Goal: Task Accomplishment & Management: Manage account settings

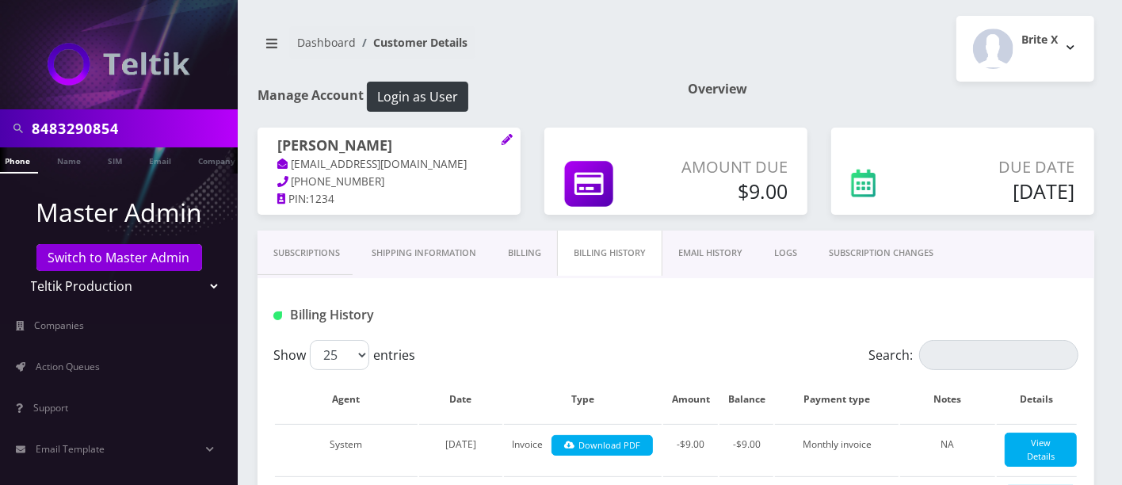
drag, startPoint x: 144, startPoint y: 125, endPoint x: 0, endPoint y: 66, distance: 156.0
click at [0, 74] on nav "8483290854 Phone Name SIM Email Company Customer Master Admin Switch to Master …" at bounding box center [119, 242] width 238 height 485
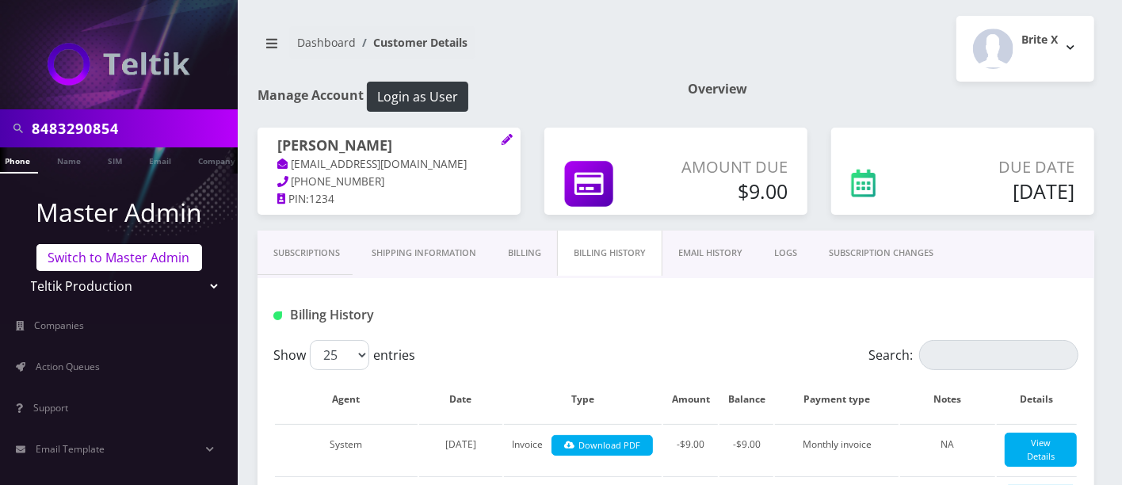
click at [162, 261] on link "Switch to Master Admin" at bounding box center [119, 257] width 166 height 27
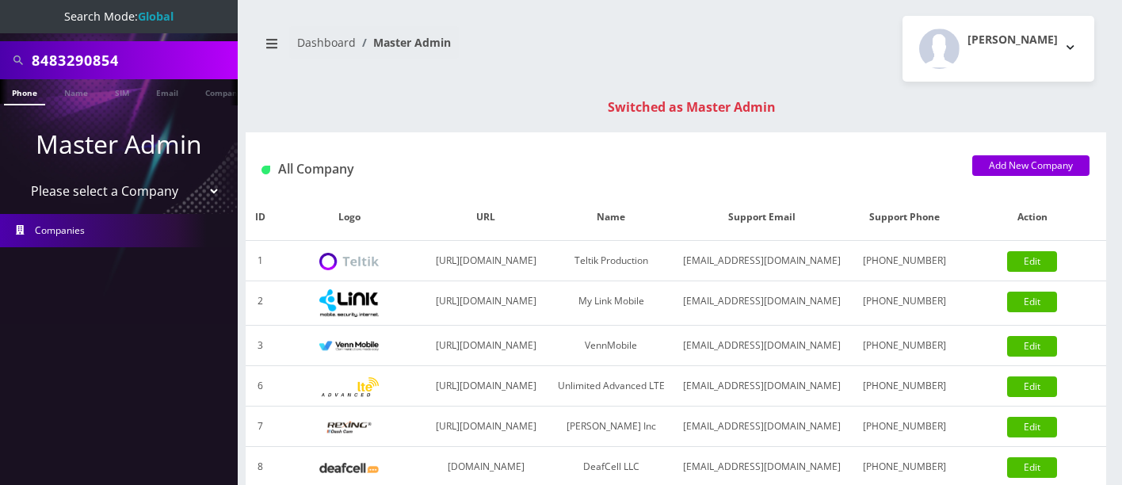
click at [162, 57] on input "8483290854" at bounding box center [133, 60] width 202 height 30
drag, startPoint x: 176, startPoint y: 55, endPoint x: 0, endPoint y: 45, distance: 176.2
click at [0, 45] on div "8483290854" at bounding box center [119, 60] width 238 height 38
type input "7325694159"
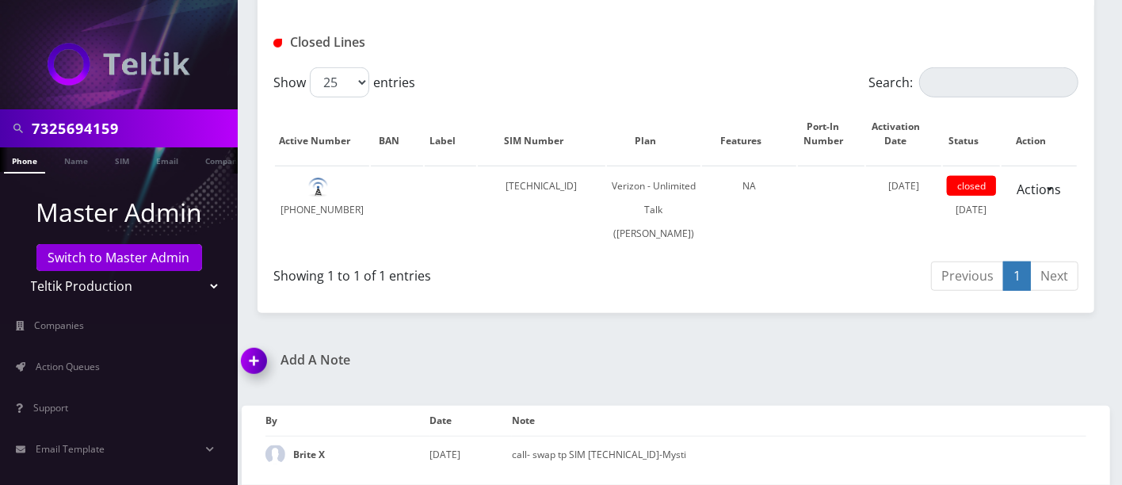
scroll to position [629, 0]
click at [257, 358] on img at bounding box center [257, 366] width 47 height 47
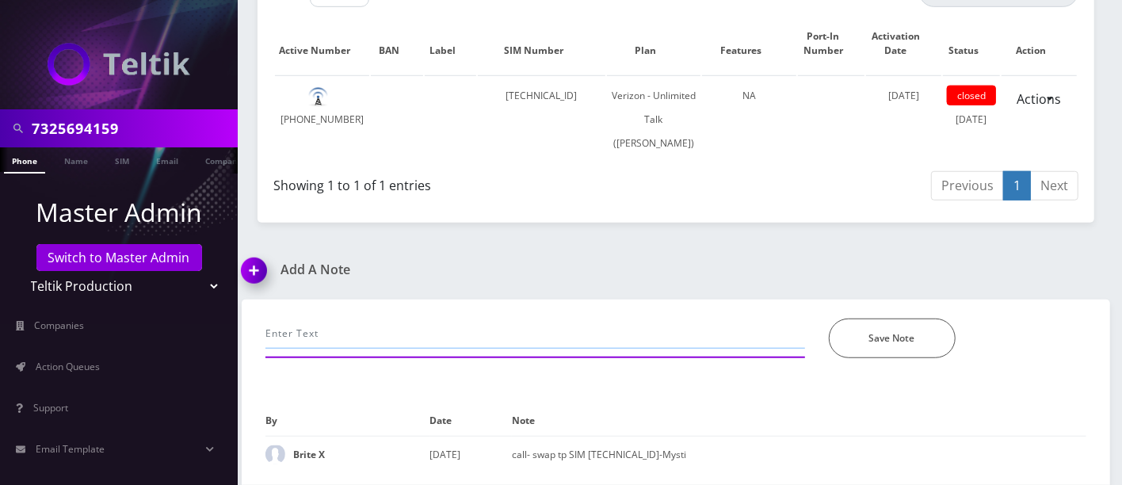
click at [425, 340] on input "text" at bounding box center [535, 333] width 540 height 30
click at [440, 334] on input "IMEI- 359796722472818" at bounding box center [535, 333] width 540 height 30
click at [318, 332] on input "IMEI- 359796722472818" at bounding box center [535, 333] width 540 height 30
click at [345, 334] on input "IMEI- 359796722472818" at bounding box center [535, 333] width 540 height 30
click at [365, 332] on input "IMEI- 359796722472818" at bounding box center [535, 333] width 540 height 30
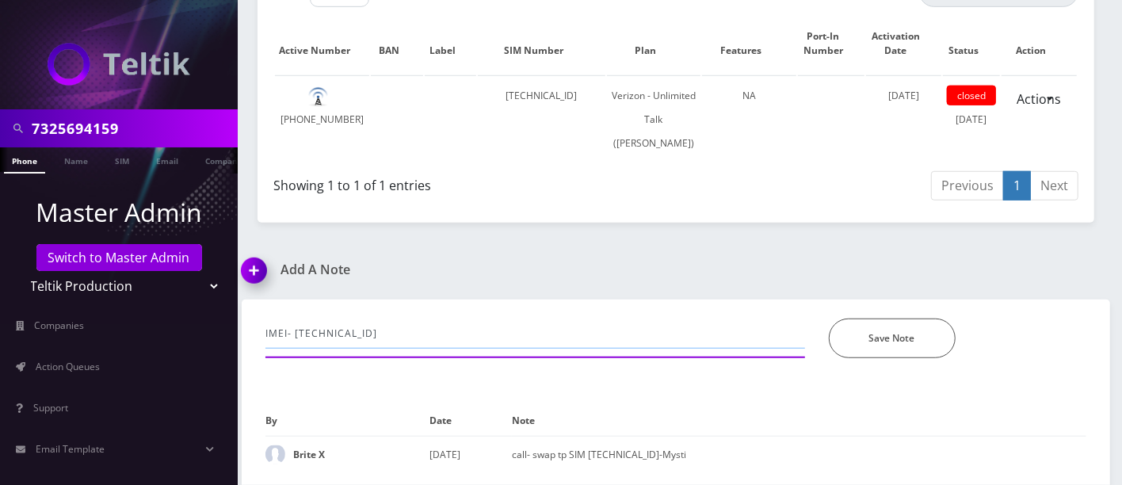
click at [416, 338] on input "IMEI- 359796722472818" at bounding box center [535, 333] width 540 height 30
click at [530, 340] on input "IMEI- 359796722472818, 354964710256511" at bounding box center [535, 333] width 540 height 30
click at [387, 334] on input "IMEI- 359796722472818, 354964710256511" at bounding box center [535, 333] width 540 height 30
click at [601, 340] on input "IMEI- 359796722472818, 354964710256511" at bounding box center [535, 333] width 540 height 30
type input "IMEI- 359796722472818, 354964710256511"
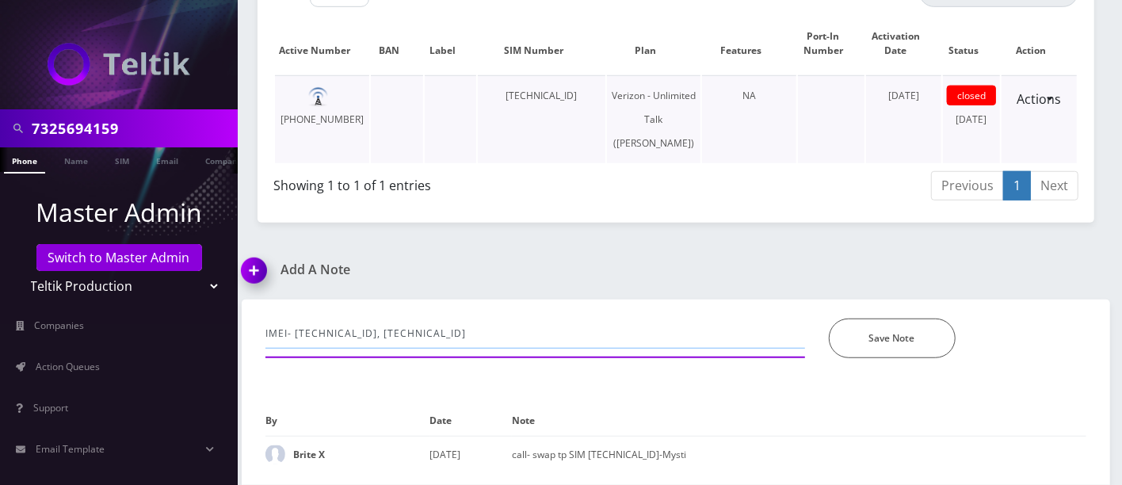
scroll to position [295, 0]
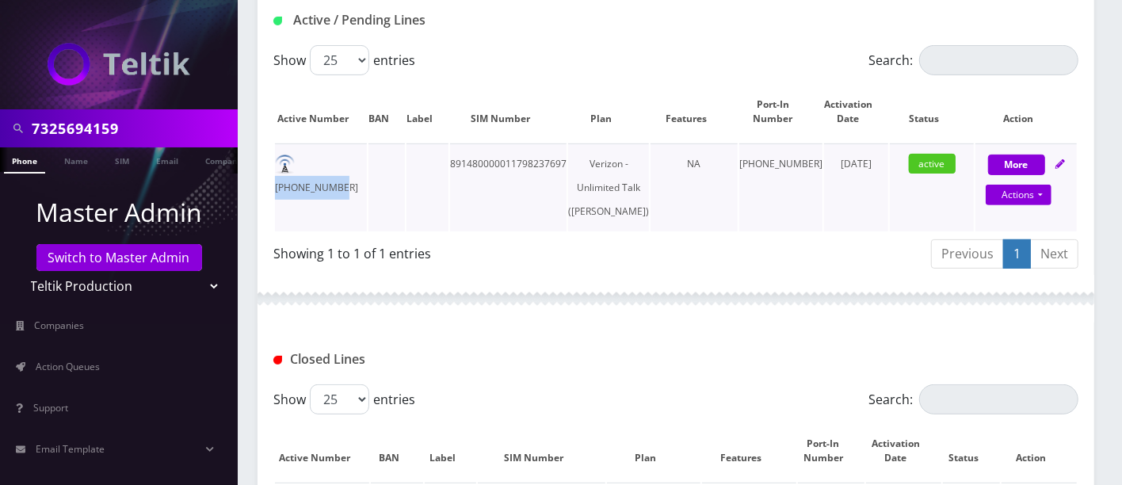
drag, startPoint x: 363, startPoint y: 162, endPoint x: 304, endPoint y: 162, distance: 58.6
click at [304, 162] on td "732-569-4159" at bounding box center [321, 187] width 92 height 88
copy td "732-569-4159"
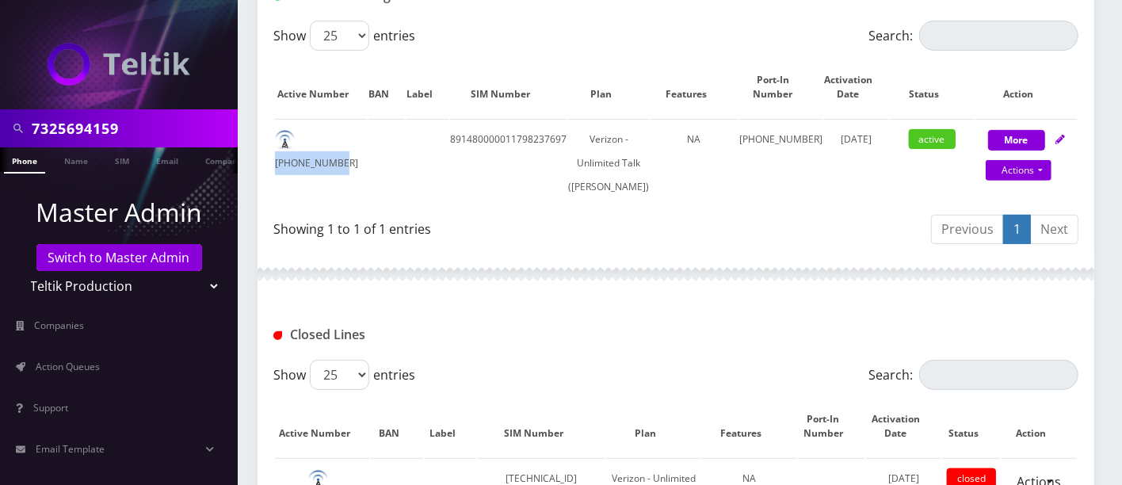
scroll to position [719, 0]
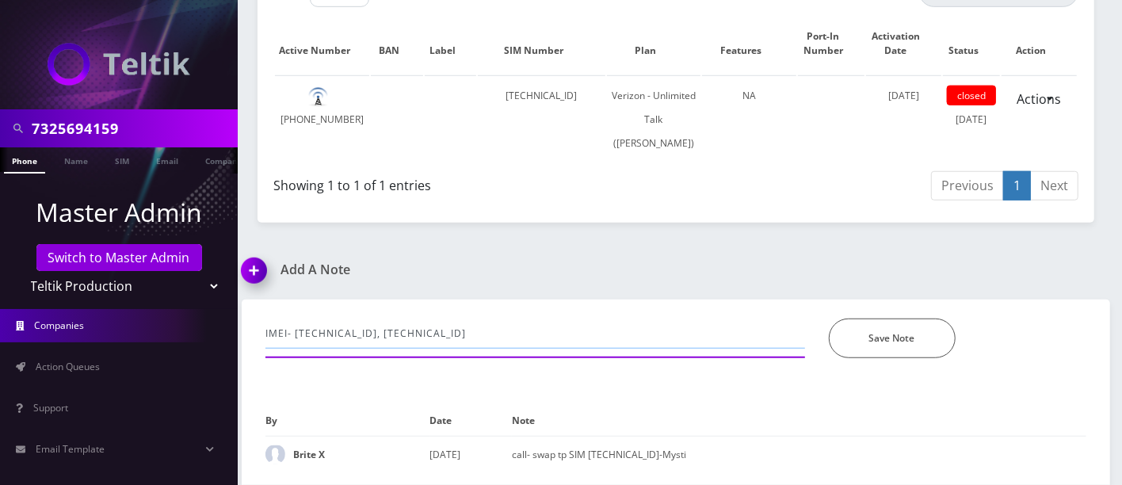
drag, startPoint x: 547, startPoint y: 330, endPoint x: 0, endPoint y: 311, distance: 547.8
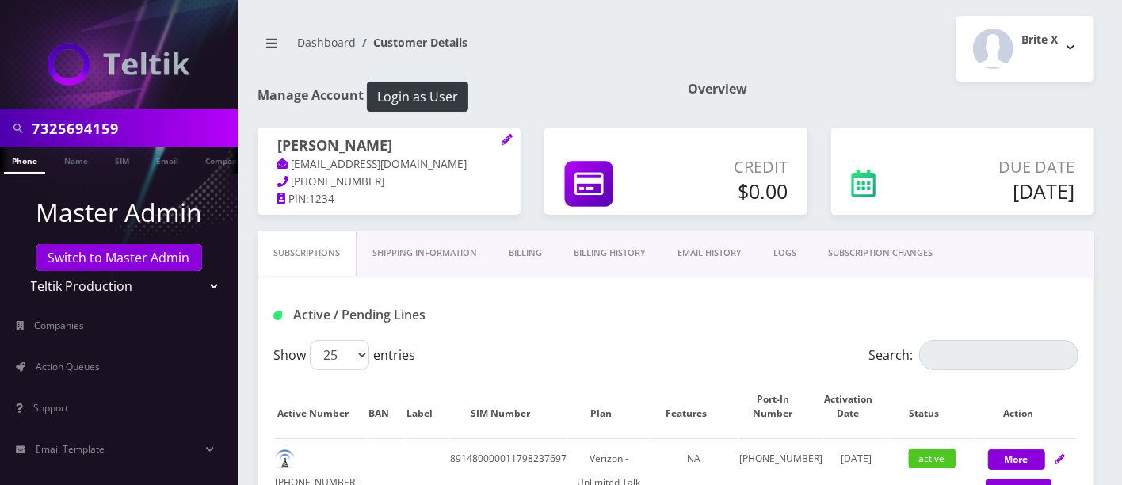
scroll to position [425, 0]
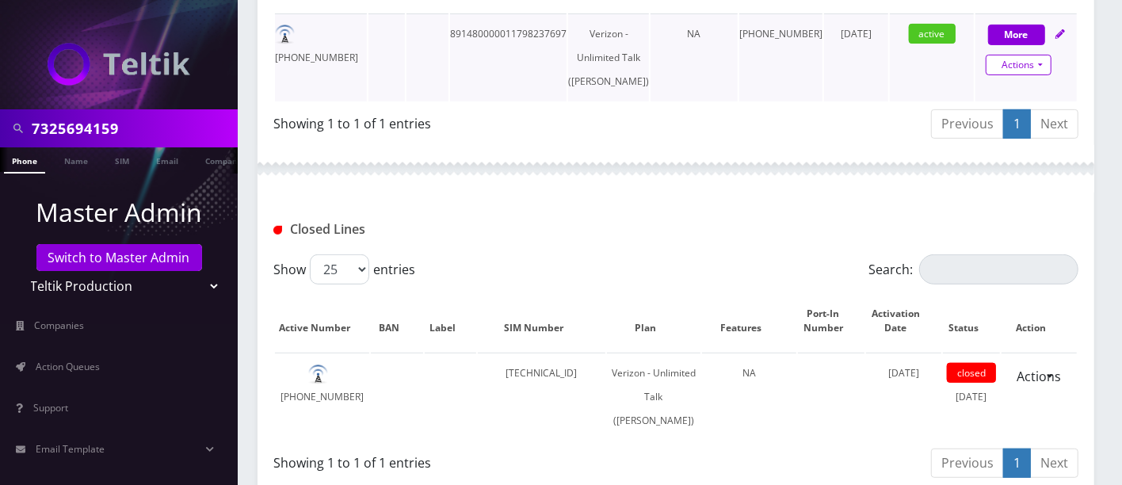
click at [1018, 68] on link "Actions" at bounding box center [1019, 65] width 66 height 21
select select "459"
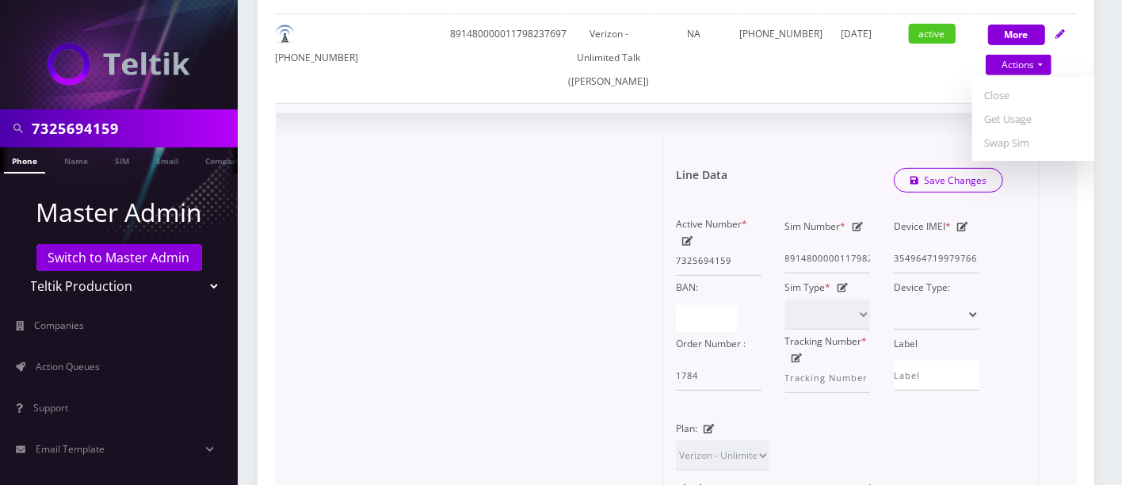
click at [959, 231] on icon at bounding box center [962, 227] width 11 height 10
paste input "9796722472818"
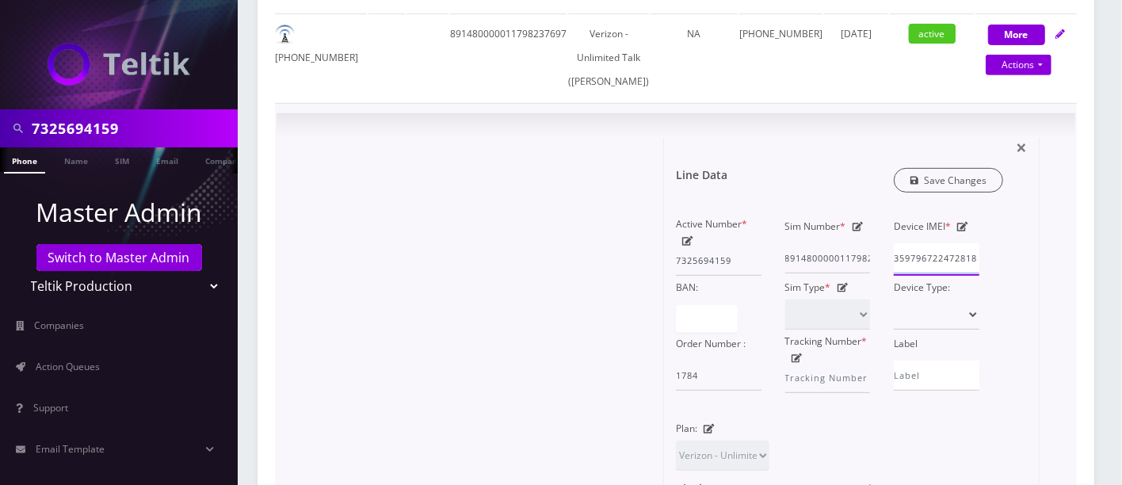
type input "359796722472818"
click at [953, 193] on link "Save Changes" at bounding box center [949, 180] width 110 height 25
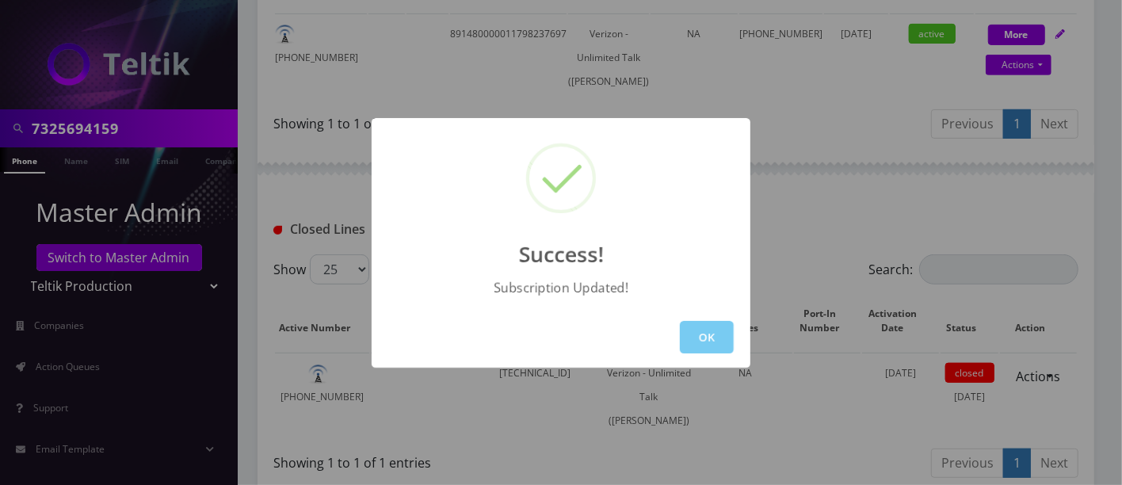
click at [695, 338] on button "OK" at bounding box center [707, 337] width 54 height 32
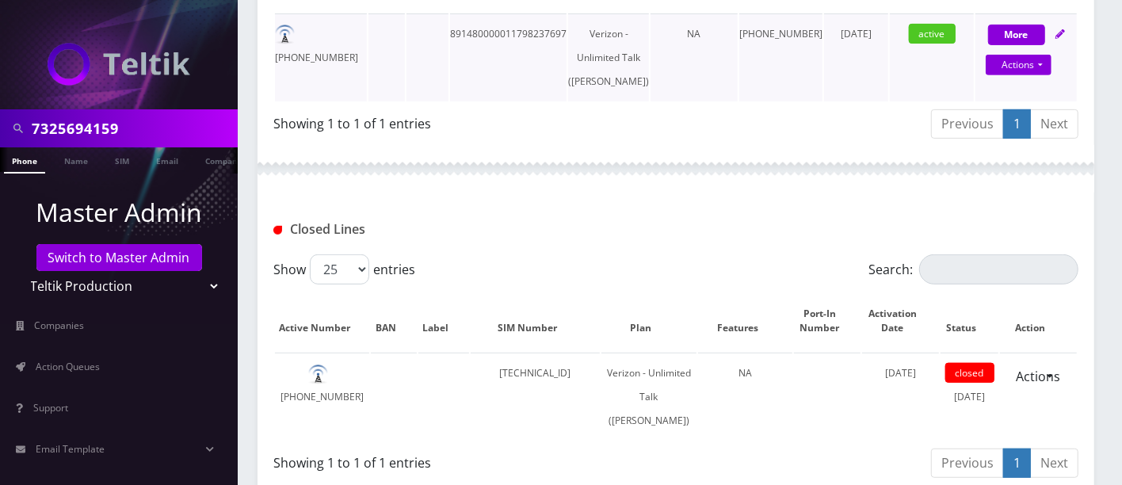
click at [339, 35] on td "732-569-4159" at bounding box center [321, 57] width 92 height 88
click at [400, 63] on td at bounding box center [386, 57] width 36 height 88
drag, startPoint x: 362, startPoint y: 27, endPoint x: 301, endPoint y: 31, distance: 61.1
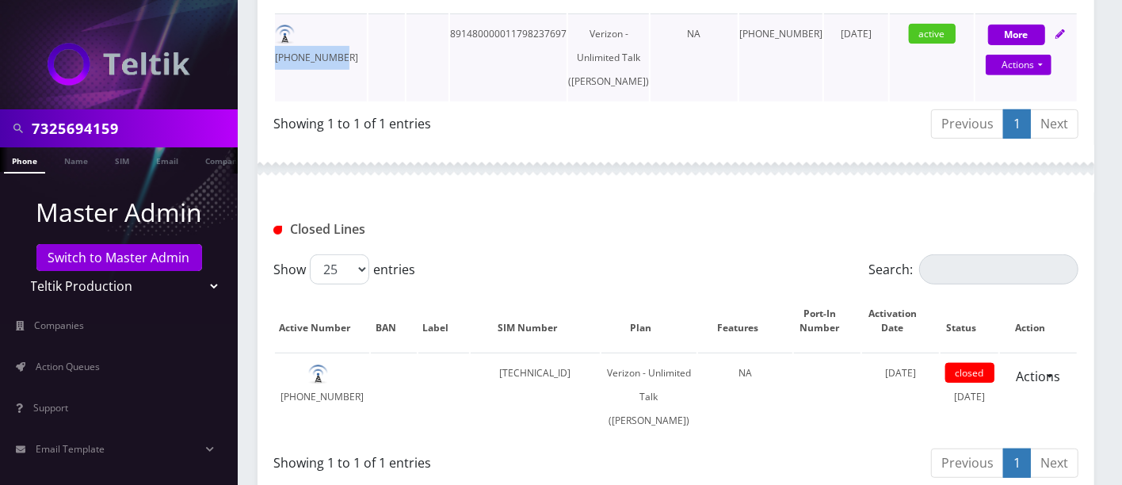
click at [301, 31] on td "732-569-4159" at bounding box center [321, 57] width 92 height 88
copy td "732-569-4159"
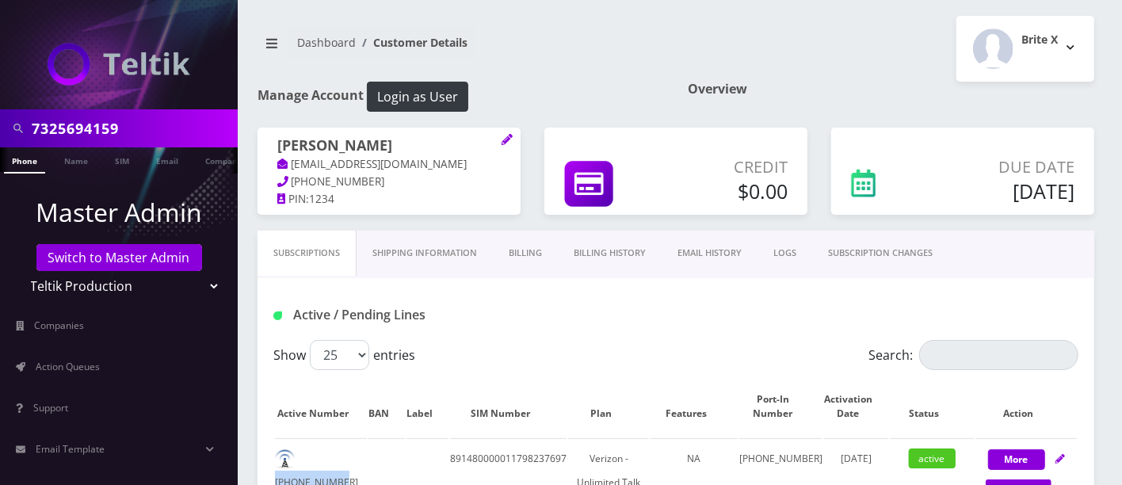
scroll to position [425, 0]
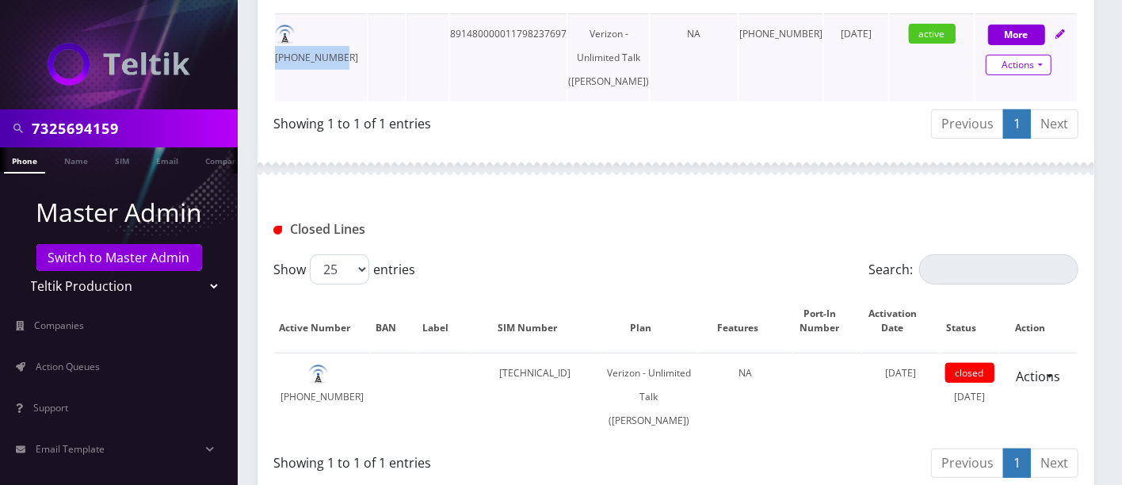
click at [1026, 57] on link "Actions" at bounding box center [1019, 65] width 66 height 21
select select "459"
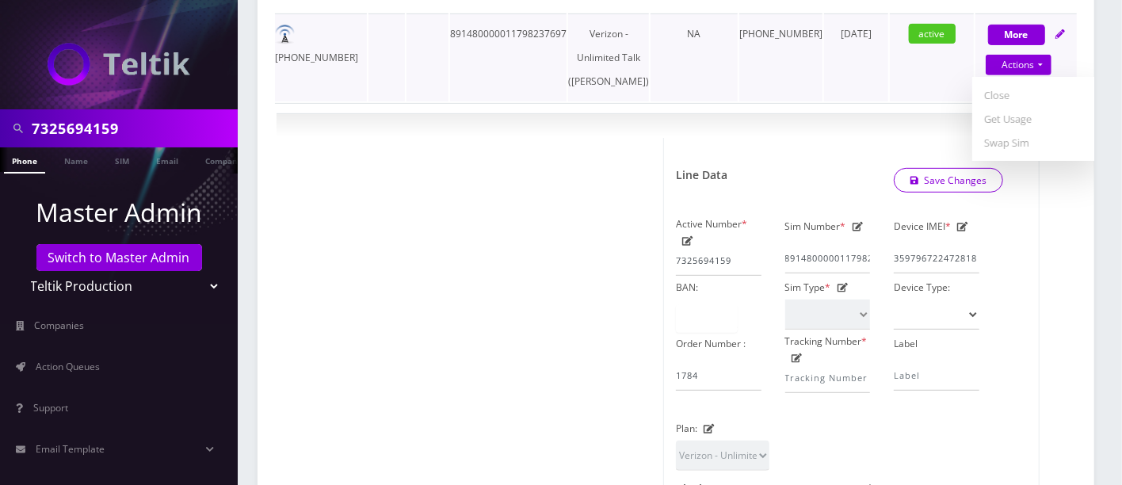
click at [373, 43] on td at bounding box center [386, 57] width 36 height 88
drag, startPoint x: 364, startPoint y: 29, endPoint x: 301, endPoint y: 25, distance: 62.7
click at [301, 25] on td "732-569-4159" at bounding box center [321, 57] width 92 height 88
copy td "732-569-4159"
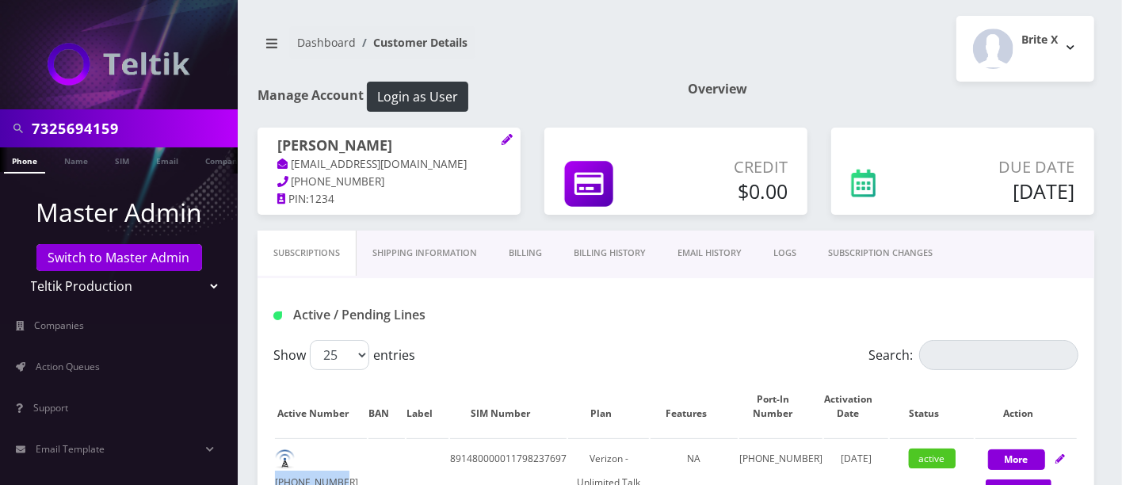
drag, startPoint x: 21, startPoint y: 158, endPoint x: 11, endPoint y: 198, distance: 41.5
click at [21, 158] on link "Phone" at bounding box center [24, 160] width 41 height 26
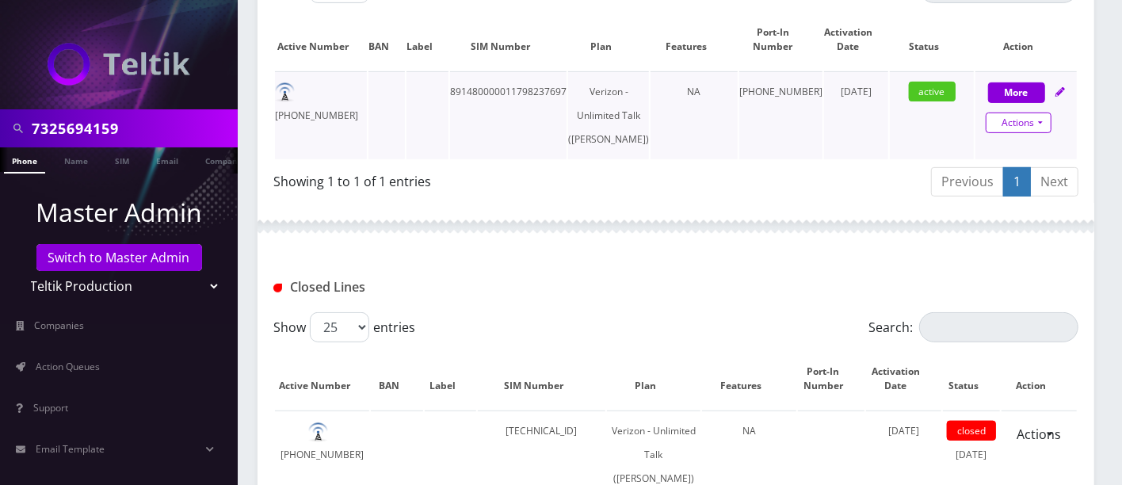
click at [1016, 123] on link "Actions" at bounding box center [1019, 123] width 66 height 21
select select "459"
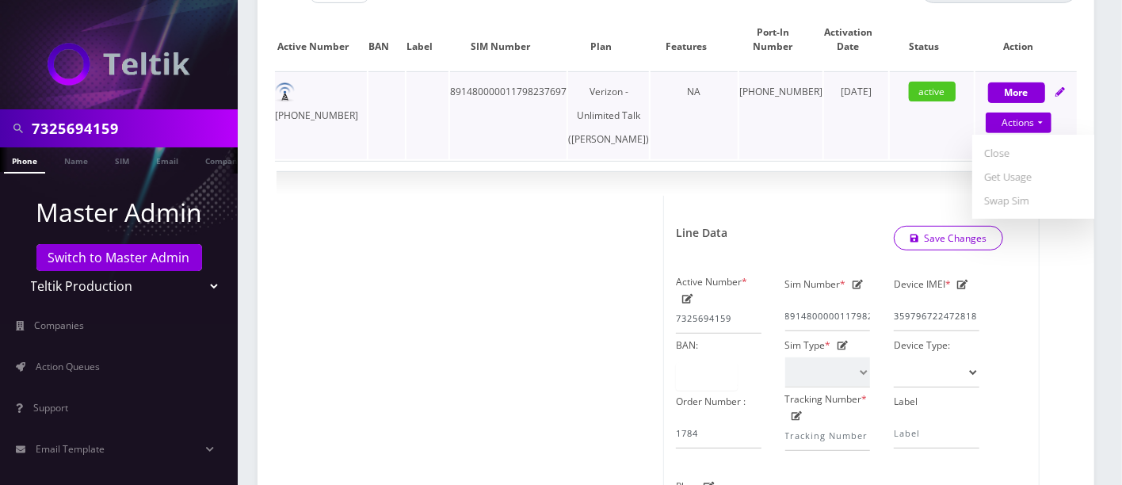
click at [342, 91] on td "732-569-4159" at bounding box center [321, 115] width 92 height 88
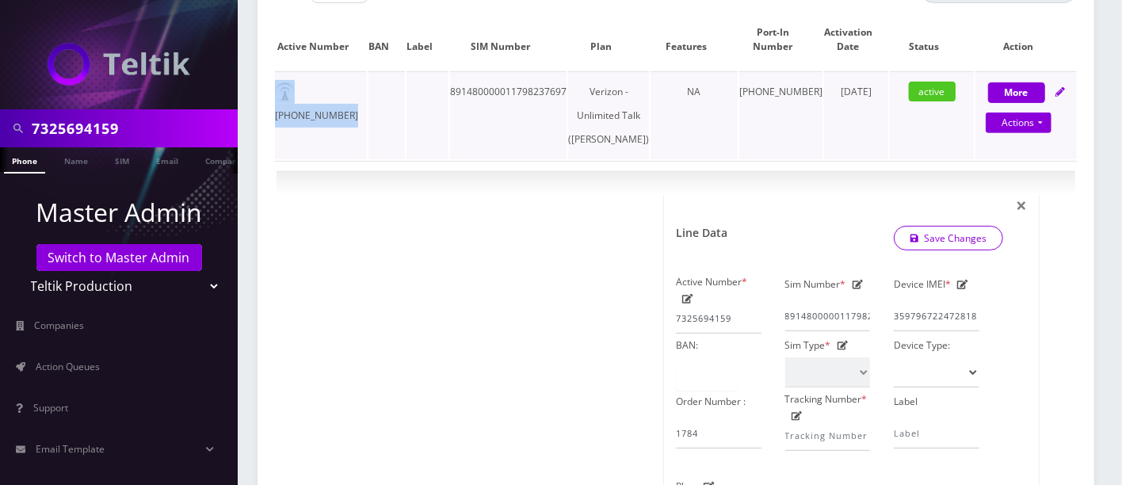
click at [342, 91] on td "[PHONE_NUMBER]" at bounding box center [321, 115] width 92 height 88
click at [384, 92] on td at bounding box center [386, 115] width 36 height 88
drag, startPoint x: 365, startPoint y: 91, endPoint x: 303, endPoint y: 89, distance: 62.6
click at [303, 89] on td "[PHONE_NUMBER]" at bounding box center [321, 115] width 92 height 88
copy td "[PHONE_NUMBER]"
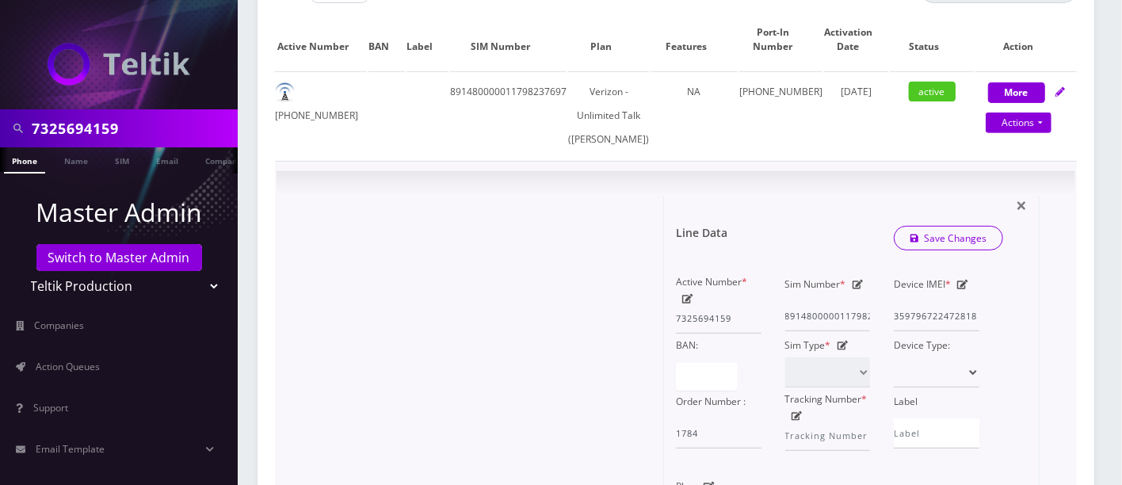
click at [964, 289] on icon at bounding box center [962, 285] width 11 height 10
click at [946, 330] on input "359796722472818" at bounding box center [937, 316] width 86 height 30
paste input "4964710256511"
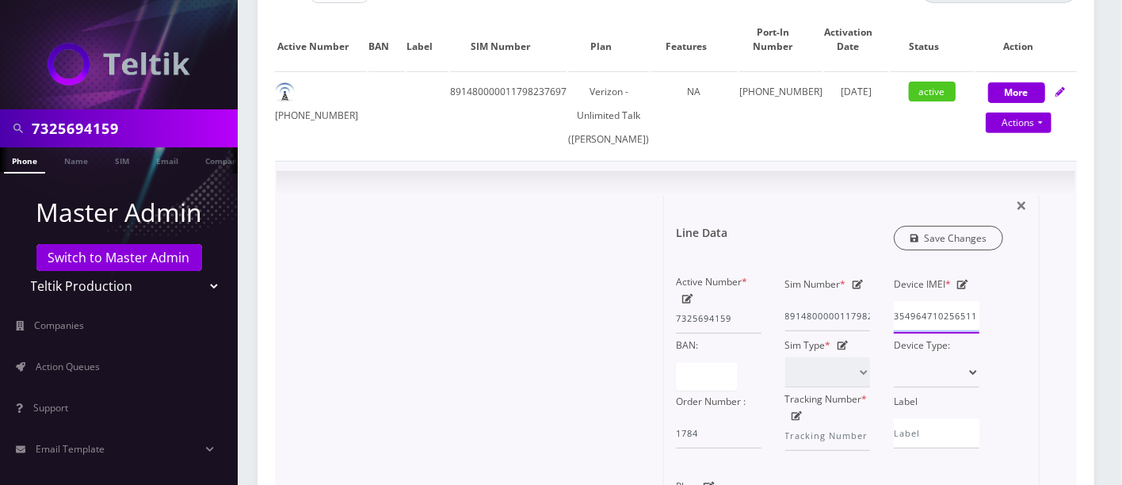
type input "354964710256511"
click at [960, 250] on link "Save Changes" at bounding box center [949, 238] width 110 height 25
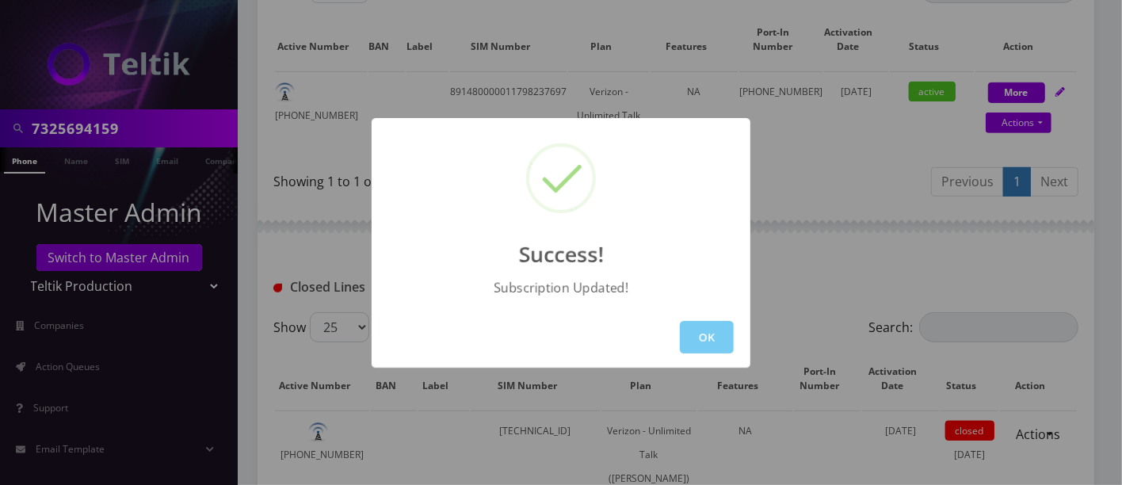
click at [704, 330] on button "OK" at bounding box center [707, 337] width 54 height 32
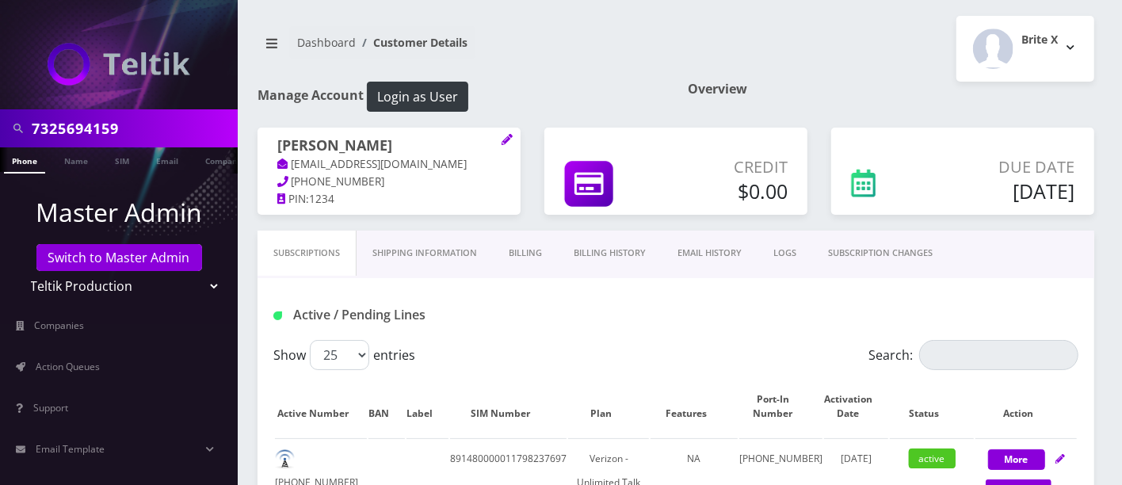
scroll to position [425, 0]
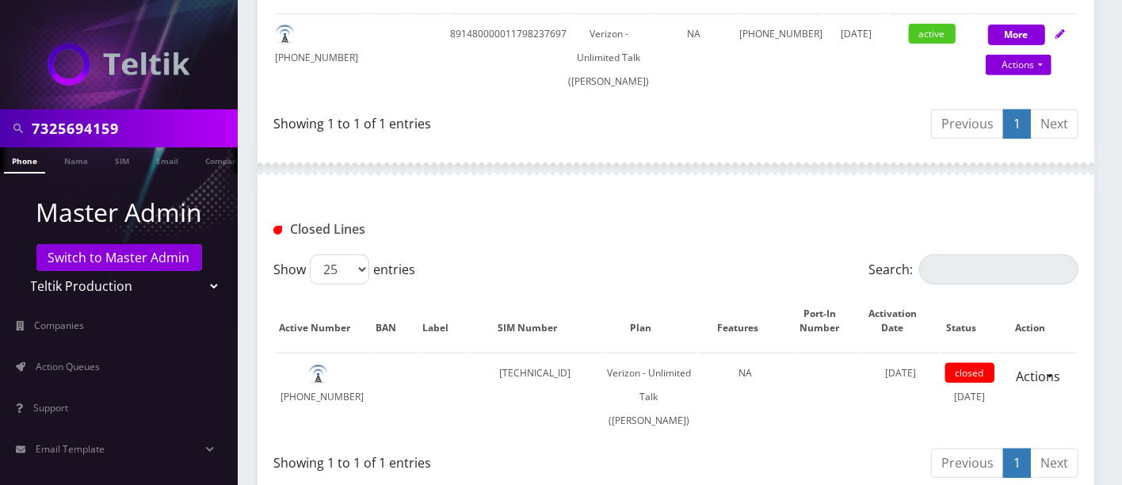
click at [21, 160] on link "Phone" at bounding box center [24, 160] width 41 height 26
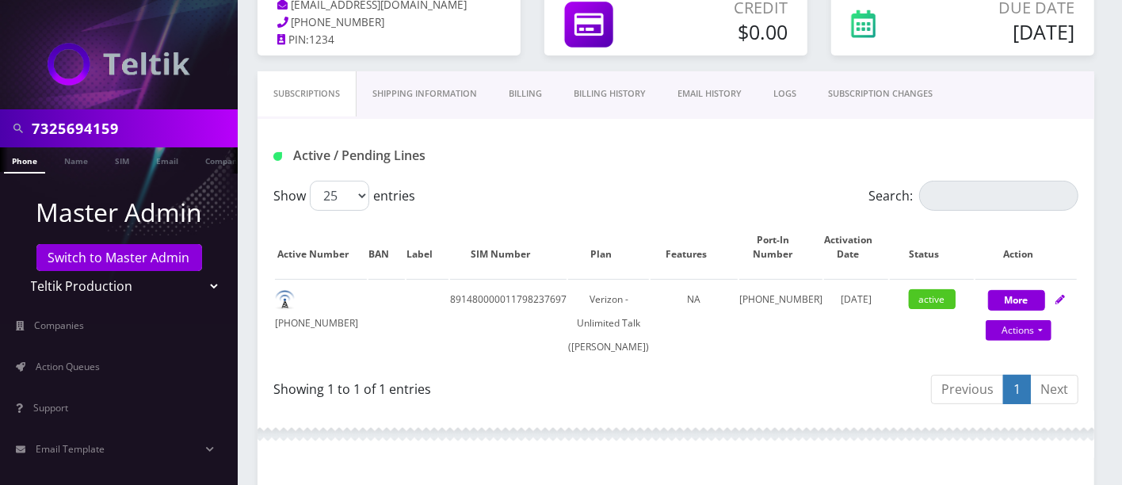
scroll to position [174, 0]
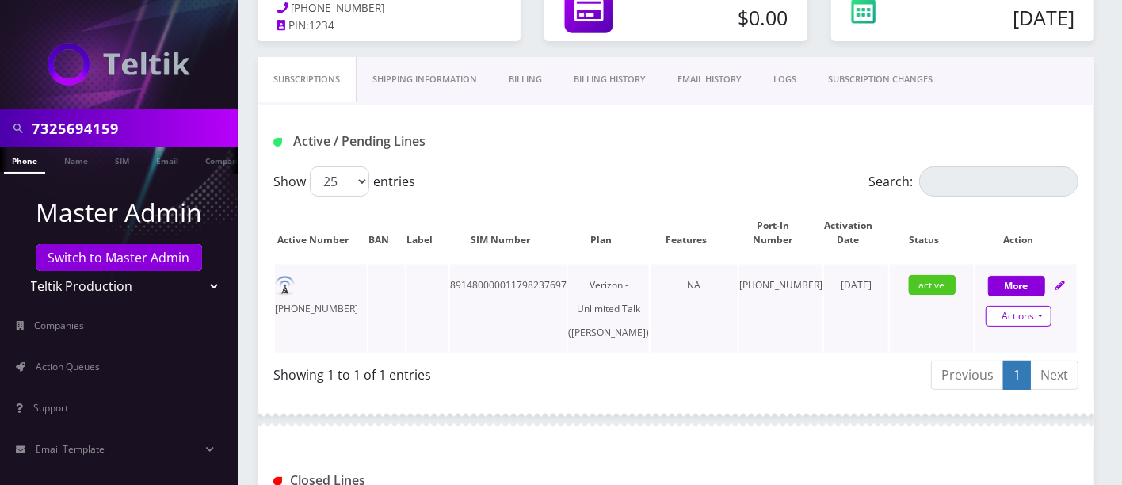
click at [1010, 315] on link "Actions" at bounding box center [1019, 316] width 66 height 21
select select "459"
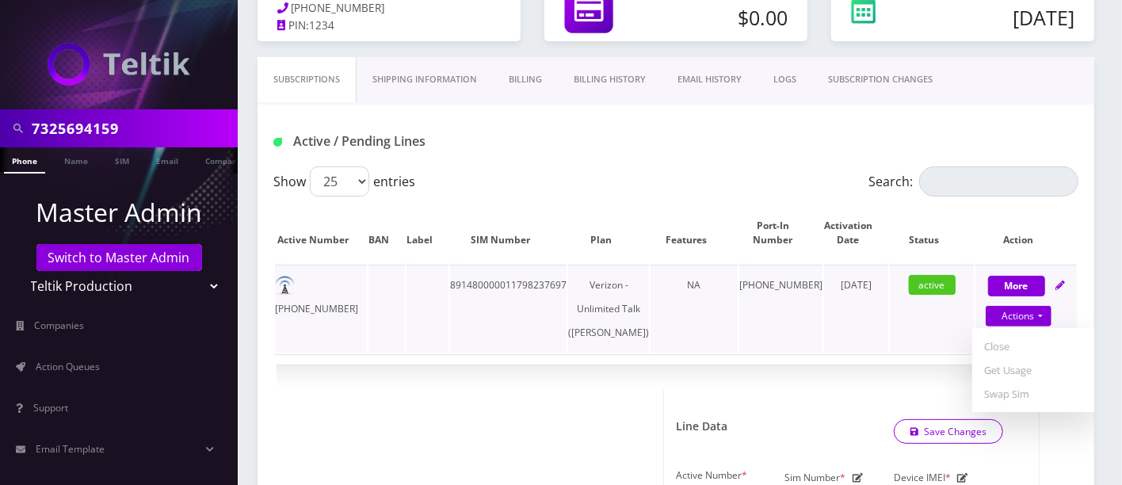
click at [897, 344] on td "active" at bounding box center [932, 309] width 85 height 88
click at [997, 307] on link "Actions" at bounding box center [1019, 316] width 66 height 21
click at [1014, 279] on button "More" at bounding box center [1016, 286] width 57 height 21
select select "459"
click at [1014, 313] on link "Actions" at bounding box center [1019, 316] width 66 height 21
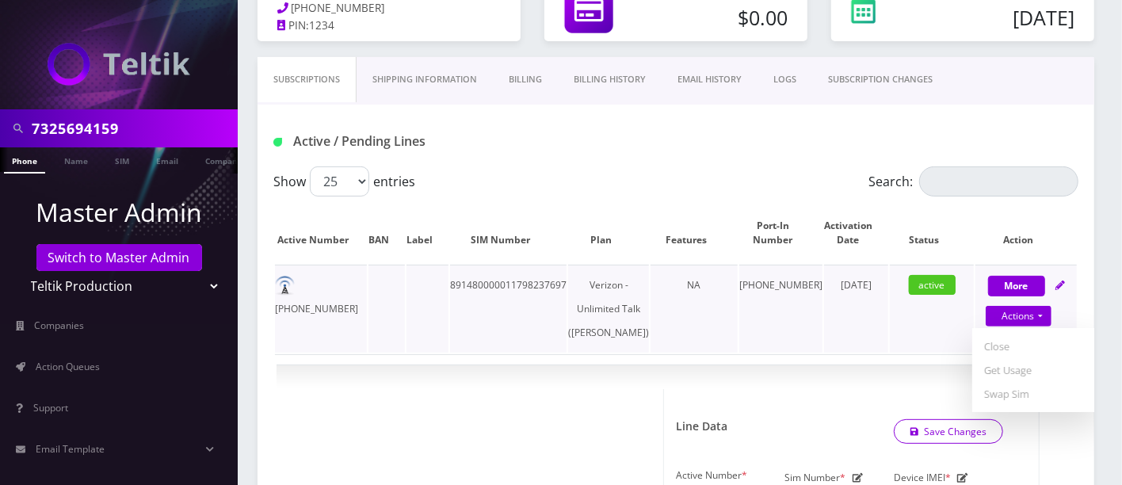
click at [911, 340] on td "active" at bounding box center [932, 309] width 85 height 88
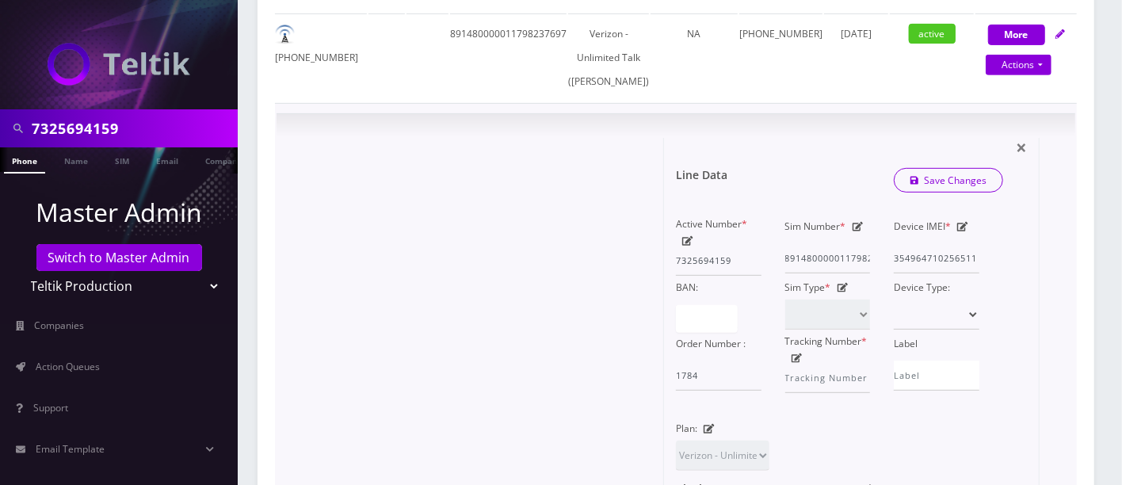
scroll to position [0, 0]
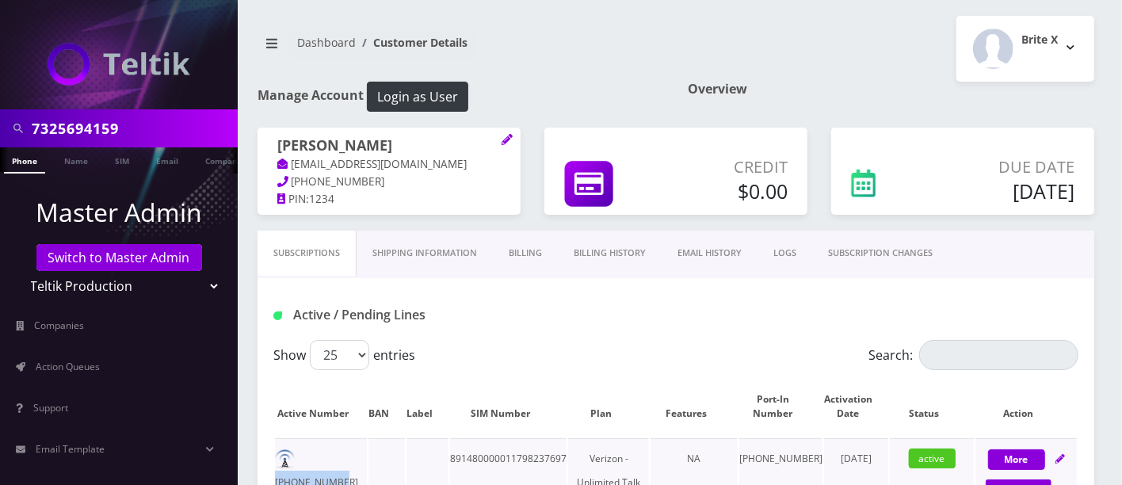
drag, startPoint x: 368, startPoint y: 453, endPoint x: 303, endPoint y: 458, distance: 65.1
click at [303, 458] on td "732-569-4159" at bounding box center [321, 482] width 92 height 88
copy td "732-569-4159"
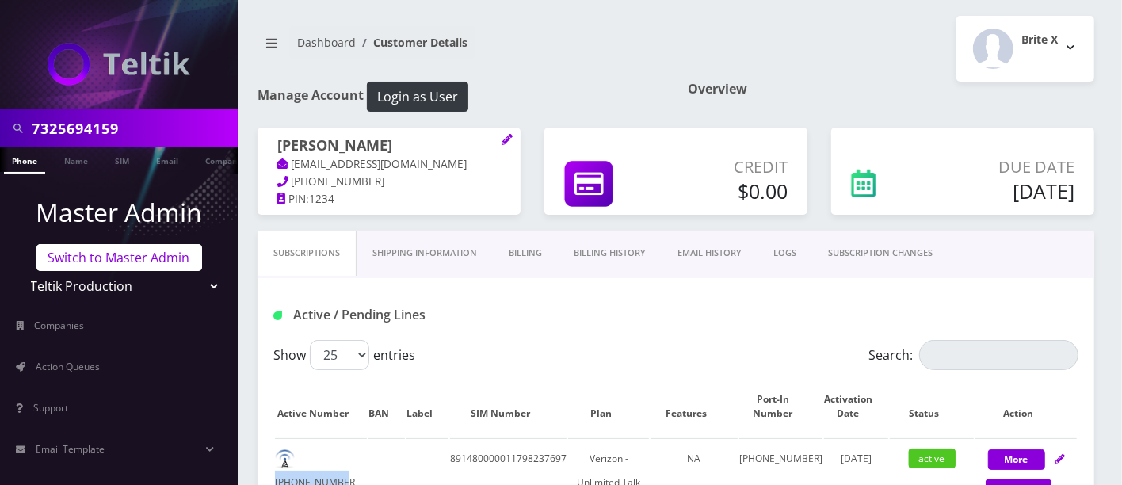
click at [113, 254] on link "Switch to Master Admin" at bounding box center [119, 257] width 166 height 27
